Goal: Transaction & Acquisition: Subscribe to service/newsletter

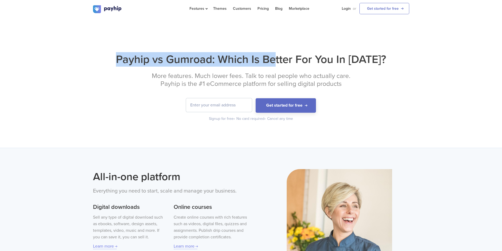
drag, startPoint x: 109, startPoint y: 47, endPoint x: 279, endPoint y: 58, distance: 170.3
click at [279, 58] on div "Payhip vs Gumroad: Which Is Better For You In [DATE]? More features. Much lower…" at bounding box center [251, 83] width 502 height 130
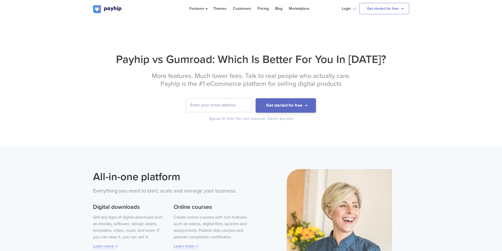
drag, startPoint x: 447, startPoint y: 141, endPoint x: 314, endPoint y: 124, distance: 133.6
click at [447, 142] on div "Payhip vs Gumroad: Which Is Better For You In [DATE]? More features. Much lower…" at bounding box center [251, 83] width 502 height 130
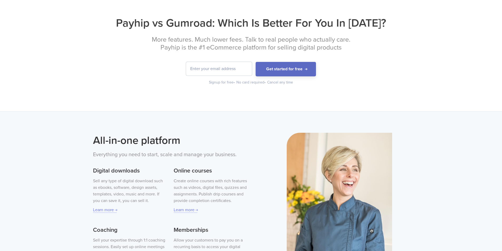
scroll to position [79, 0]
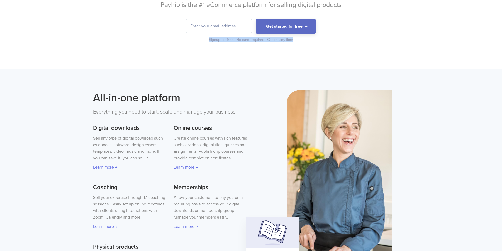
drag, startPoint x: 252, startPoint y: 43, endPoint x: 297, endPoint y: 44, distance: 45.0
click at [296, 43] on div "Payhip vs Gumroad: Which Is Better For You In [DATE]? More features. Much lower…" at bounding box center [251, 4] width 502 height 130
click at [413, 66] on div "Payhip vs Gumroad: Which Is Better For You In [DATE]? More features. Much lower…" at bounding box center [251, 4] width 502 height 130
click at [321, 47] on div "Payhip vs Gumroad: Which Is Better For You In [DATE]? More features. Much lower…" at bounding box center [251, 4] width 502 height 130
click at [424, 54] on div "Payhip vs Gumroad: Which Is Better For You In [DATE]? More features. Much lower…" at bounding box center [251, 4] width 502 height 130
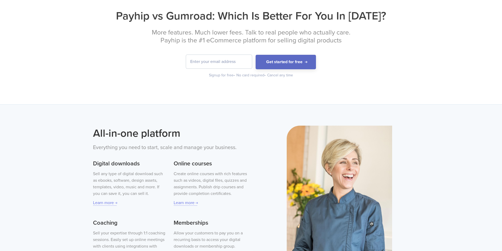
scroll to position [0, 0]
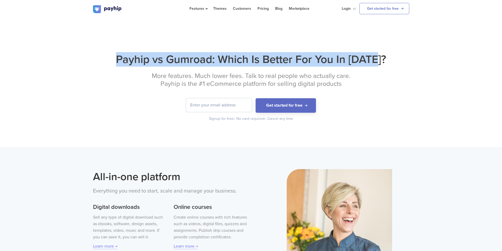
drag, startPoint x: 132, startPoint y: 55, endPoint x: 389, endPoint y: 63, distance: 257.2
click at [389, 63] on h1 "Payhip vs Gumroad: Which Is Better For You In [DATE]?" at bounding box center [251, 59] width 316 height 14
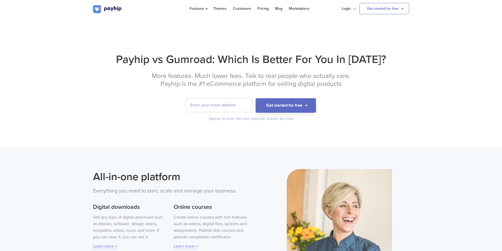
drag, startPoint x: 420, startPoint y: 133, endPoint x: 376, endPoint y: 138, distance: 44.1
click at [417, 134] on div "Payhip vs Gumroad: Which Is Better For You In [DATE]? More features. Much lower…" at bounding box center [251, 83] width 502 height 130
click at [206, 108] on input "email" at bounding box center [219, 105] width 66 height 14
type input "[EMAIL_ADDRESS][DOMAIN_NAME]"
click at [289, 106] on button "Get started for free" at bounding box center [285, 105] width 60 height 14
